Goal: Task Accomplishment & Management: Use online tool/utility

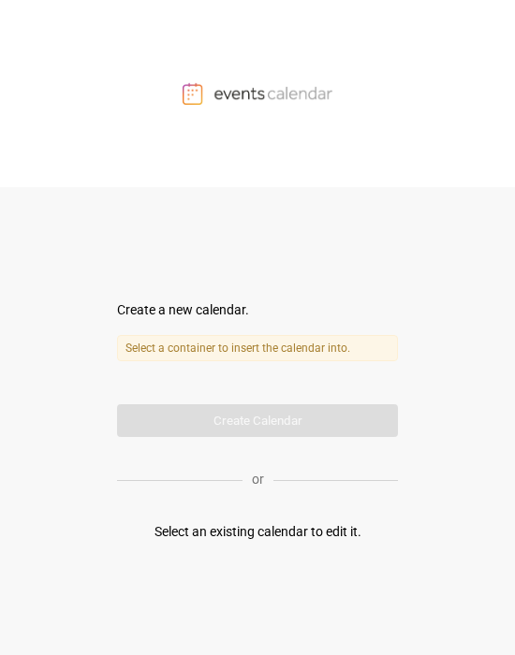
click at [227, 337] on label "Select a container to insert the calendar into." at bounding box center [257, 348] width 281 height 26
click at [232, 427] on form "Create a new calendar. Select a container to insert the calendar into. Calendar…" at bounding box center [257, 369] width 281 height 137
click at [251, 533] on div "Select an existing calendar to edit it." at bounding box center [257, 532] width 207 height 20
click at [380, 254] on div "Create a new calendar. Select a container to insert the calendar into. Calendar…" at bounding box center [257, 421] width 281 height 468
click at [158, 312] on div "Create a new calendar." at bounding box center [257, 311] width 281 height 20
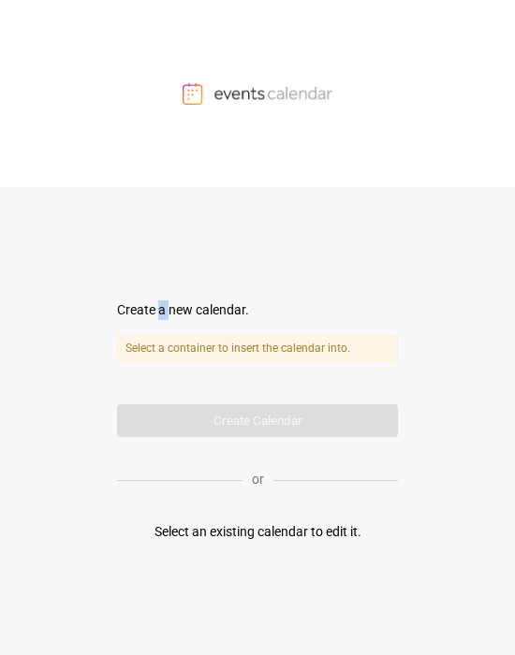
click at [158, 312] on div "Create a new calendar." at bounding box center [257, 311] width 281 height 20
click at [197, 352] on label "Select a container to insert the calendar into." at bounding box center [257, 348] width 281 height 26
click at [227, 420] on form "Create a new calendar. Select a container to insert the calendar into. Calendar…" at bounding box center [257, 369] width 281 height 137
click at [266, 500] on div "or" at bounding box center [257, 480] width 281 height 46
click at [254, 94] on img at bounding box center [258, 93] width 150 height 22
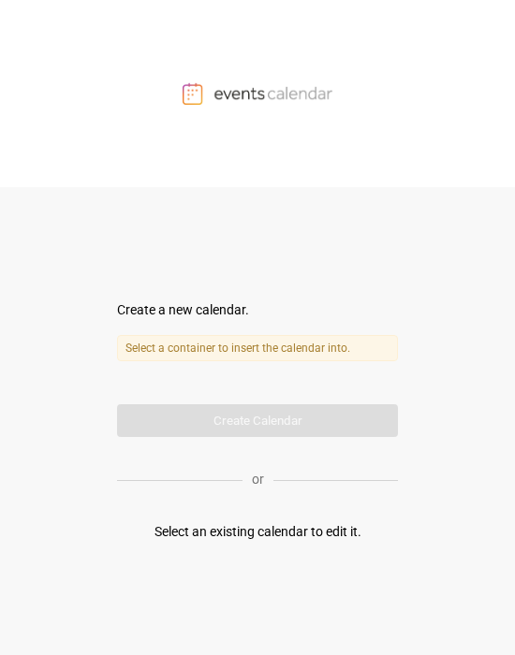
click at [254, 94] on img at bounding box center [258, 93] width 150 height 22
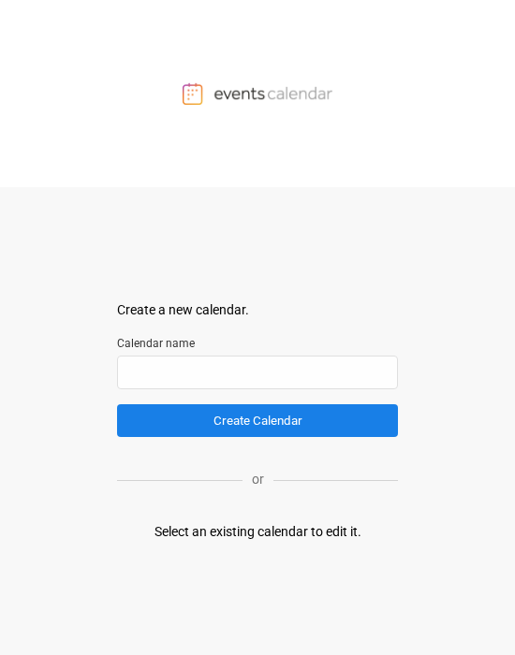
click at [224, 120] on div at bounding box center [257, 93] width 515 height 187
click at [222, 336] on input "text" at bounding box center [257, 373] width 281 height 34
click at [224, 336] on div "Select an existing calendar to edit it." at bounding box center [257, 532] width 207 height 20
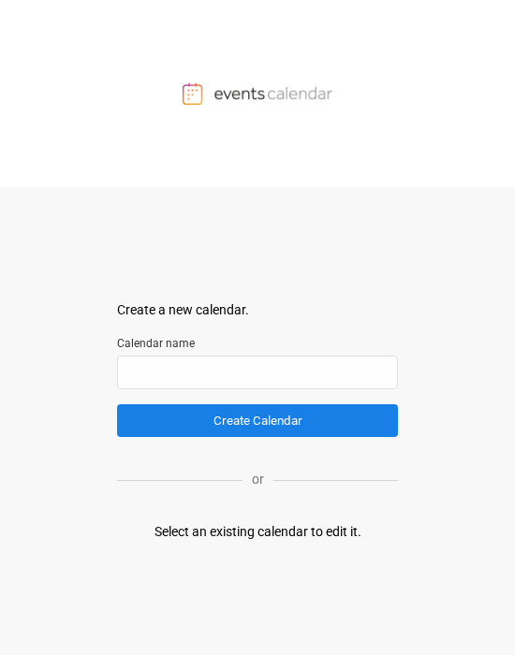
click at [224, 336] on div "Select an existing calendar to edit it." at bounding box center [257, 532] width 207 height 20
click at [134, 180] on div at bounding box center [257, 93] width 515 height 187
click at [224, 90] on img at bounding box center [258, 93] width 150 height 22
click at [224, 336] on div "Select an existing calendar to edit it." at bounding box center [257, 532] width 207 height 20
click at [219, 336] on input "text" at bounding box center [257, 373] width 281 height 34
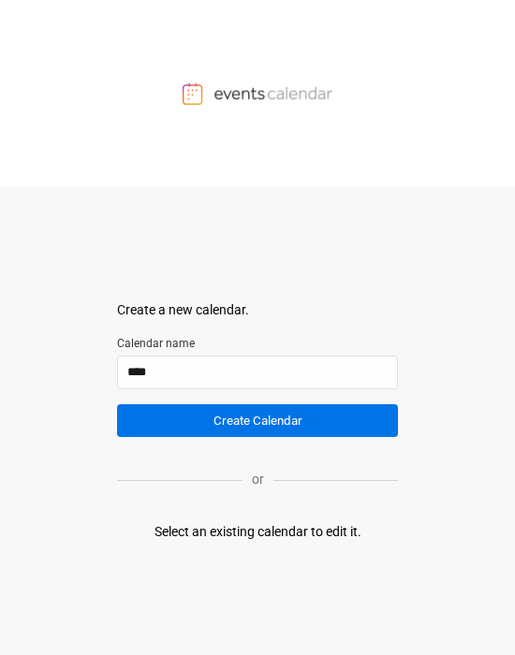
type input "****"
click at [224, 336] on button "Create Calendar" at bounding box center [257, 420] width 281 height 33
